Goal: Task Accomplishment & Management: Manage account settings

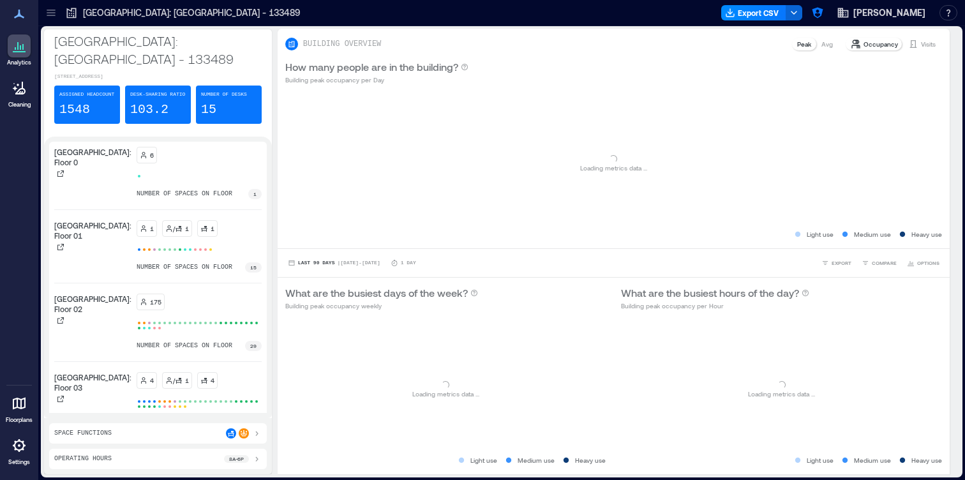
click at [54, 11] on icon at bounding box center [51, 12] width 13 height 13
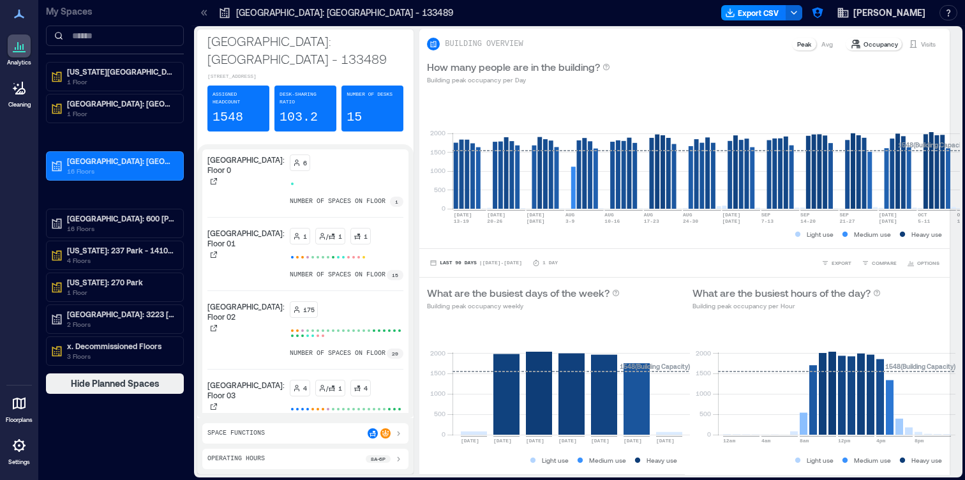
click at [19, 456] on div at bounding box center [19, 445] width 23 height 23
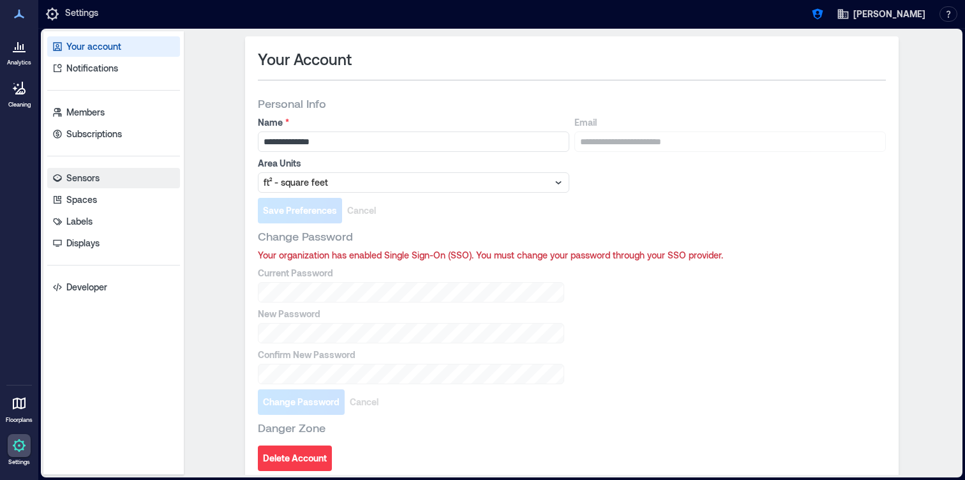
click at [93, 183] on p "Sensors" at bounding box center [82, 178] width 33 height 13
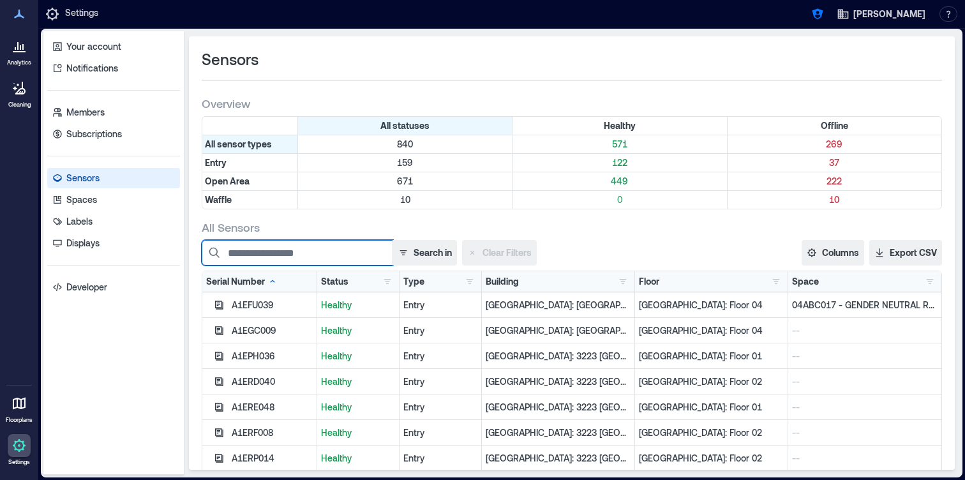
click at [315, 253] on input at bounding box center [298, 253] width 192 height 26
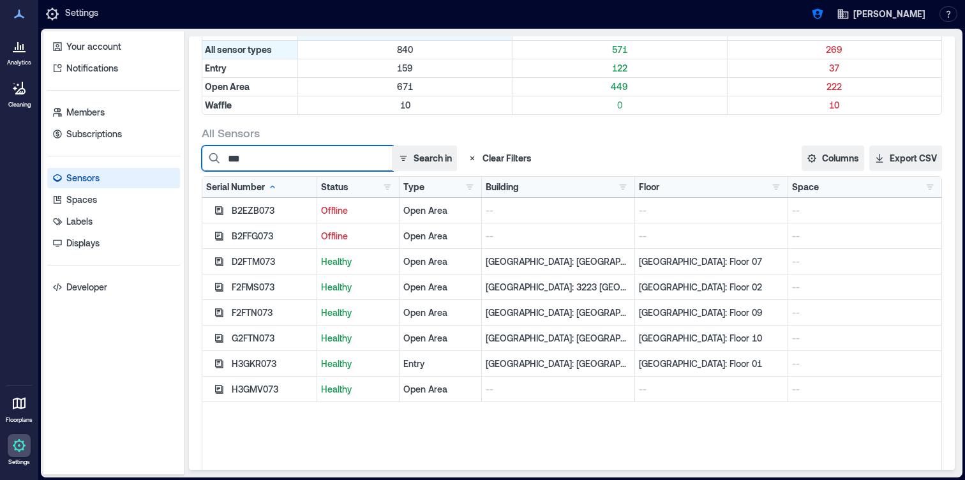
scroll to position [103, 0]
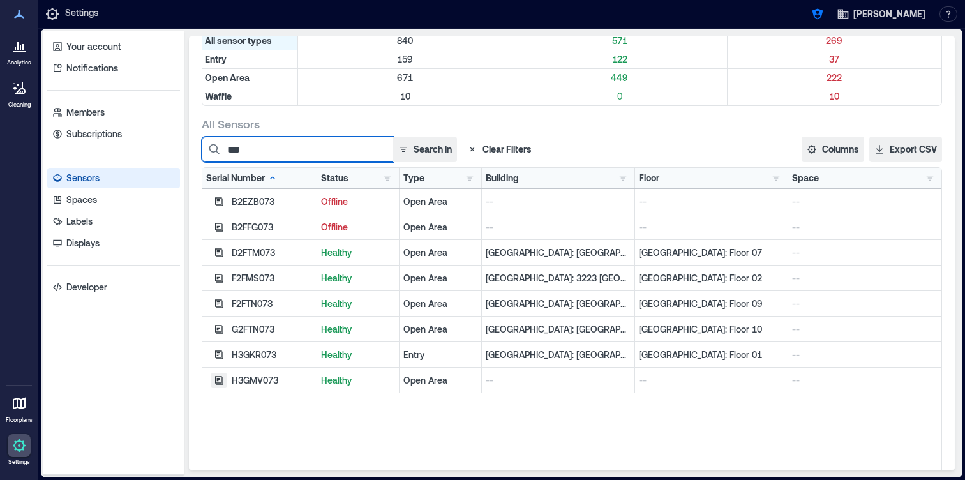
type input "***"
click at [216, 381] on icon "button" at bounding box center [219, 380] width 10 height 10
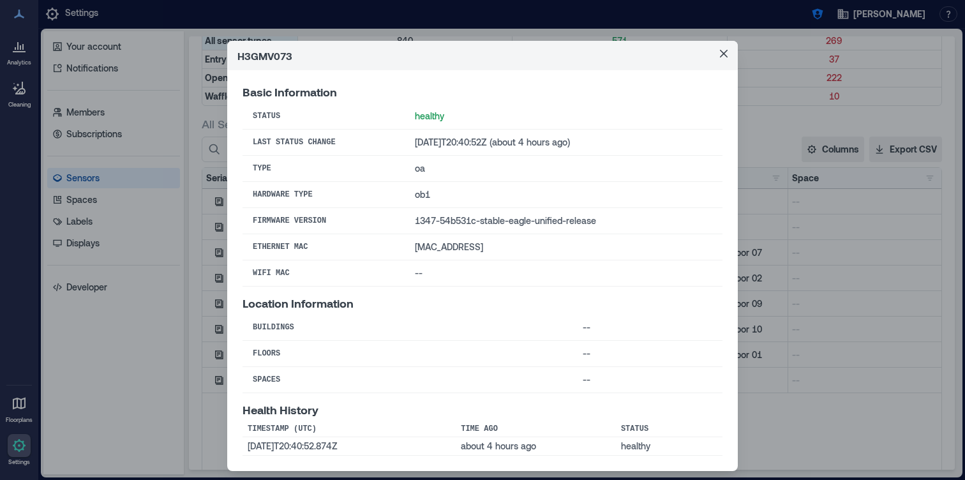
scroll to position [32, 0]
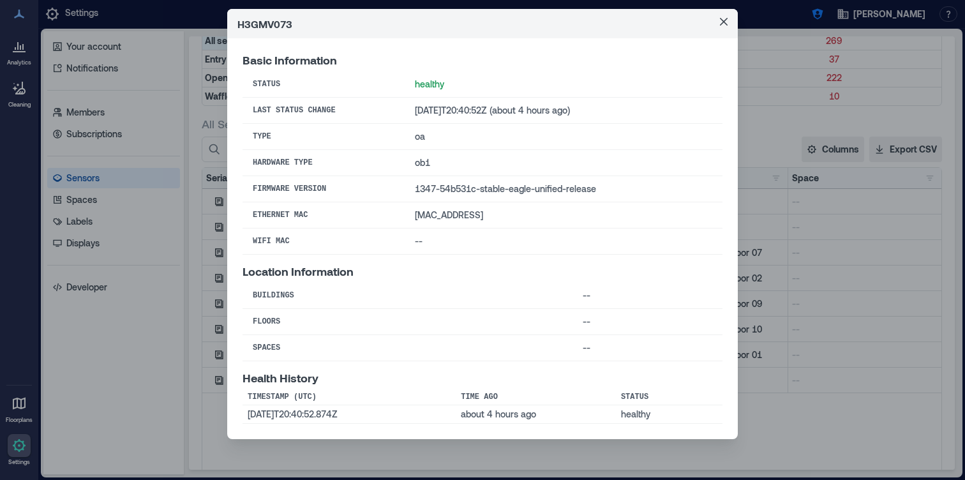
click at [832, 271] on div "H3GMV073 Basic Information Status healthy Last Status Change [DATE]T20:40:52Z (…" at bounding box center [482, 240] width 965 height 480
